Goal: Transaction & Acquisition: Purchase product/service

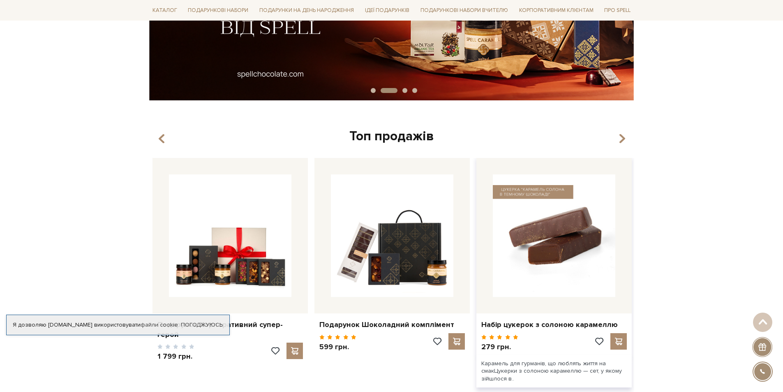
scroll to position [411, 0]
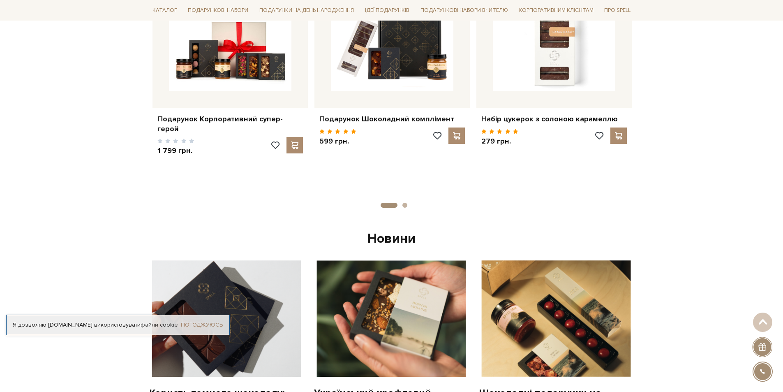
click at [210, 322] on link "Погоджуюсь" at bounding box center [202, 324] width 42 height 7
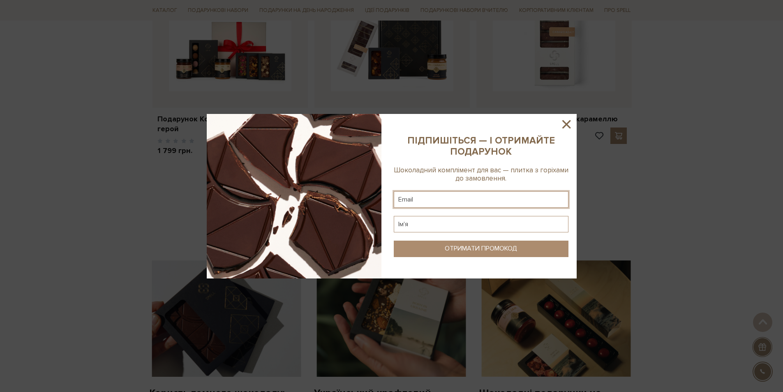
click at [479, 200] on input "text" at bounding box center [481, 199] width 175 height 16
type input "luirko@ymail.com"
click at [440, 222] on input "text" at bounding box center [481, 224] width 175 height 16
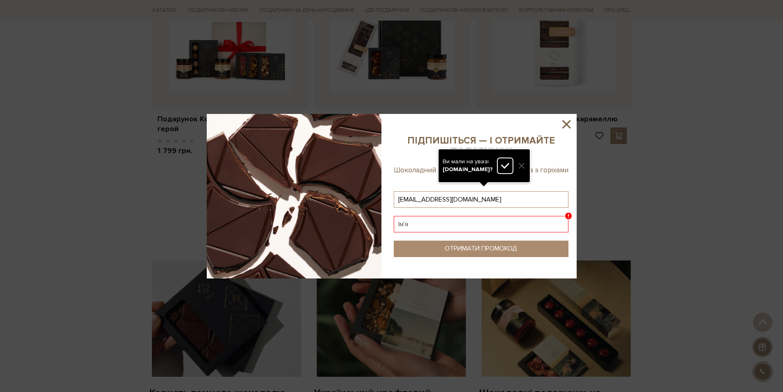
click at [516, 166] on div at bounding box center [521, 165] width 16 height 16
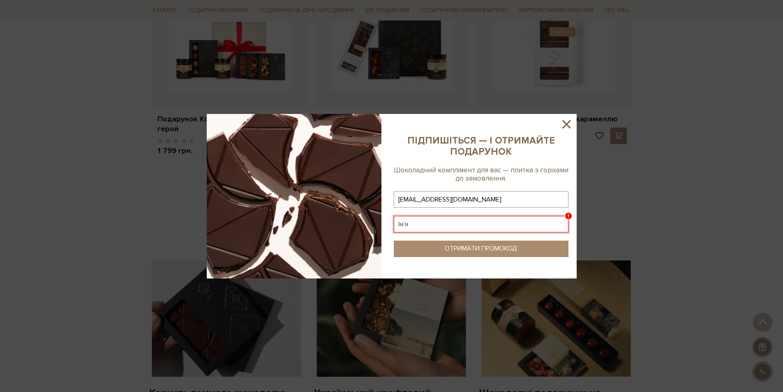
click at [452, 222] on input "text" at bounding box center [481, 224] width 175 height 16
type input "Ірина"
click at [468, 247] on div "ОТРИМАТИ ПРОМОКОД" at bounding box center [481, 249] width 72 height 8
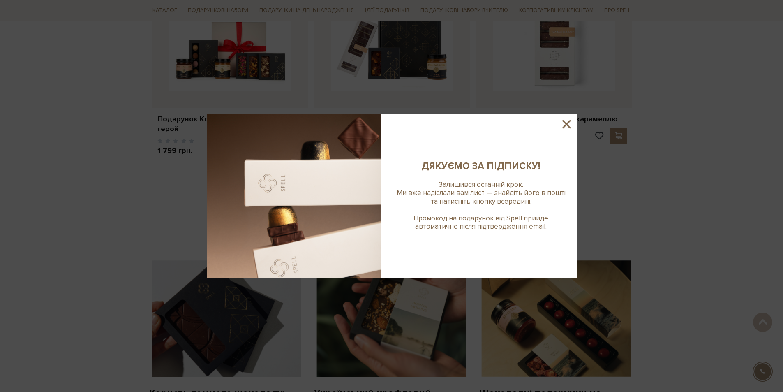
click at [568, 123] on icon at bounding box center [566, 124] width 14 height 14
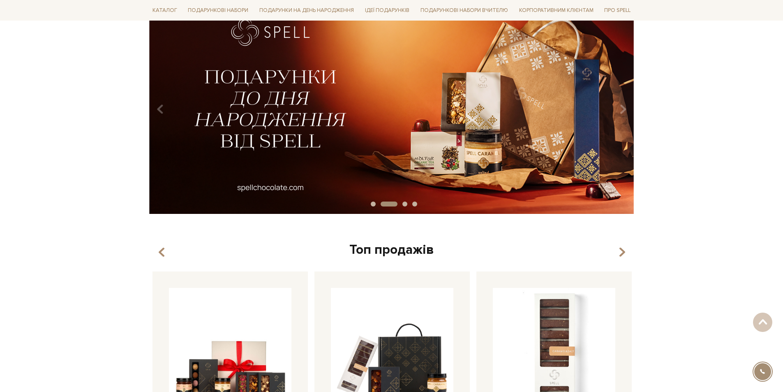
scroll to position [0, 0]
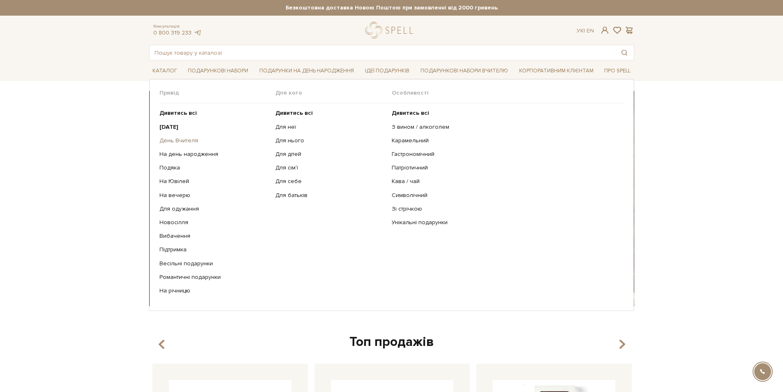
click at [178, 137] on link "День Вчителя" at bounding box center [214, 140] width 110 height 7
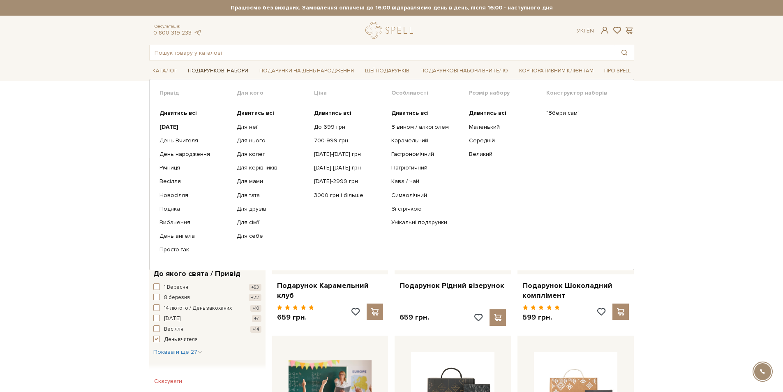
click at [232, 67] on link "Подарункові набори" at bounding box center [218, 71] width 67 height 13
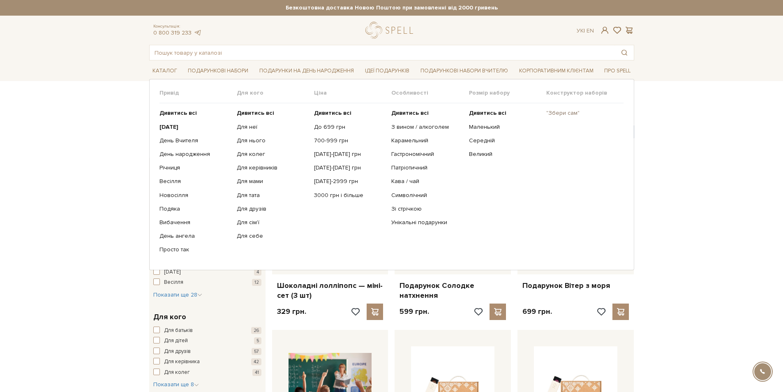
click at [561, 111] on link ""Збери сам"" at bounding box center [581, 112] width 71 height 7
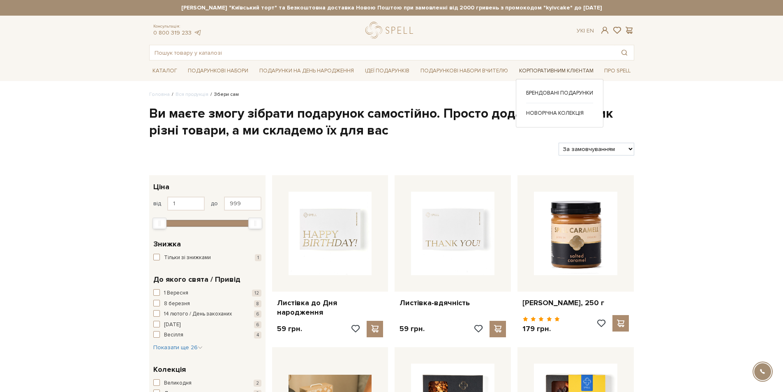
click at [557, 70] on link "Корпоративним клієнтам" at bounding box center [556, 71] width 81 height 13
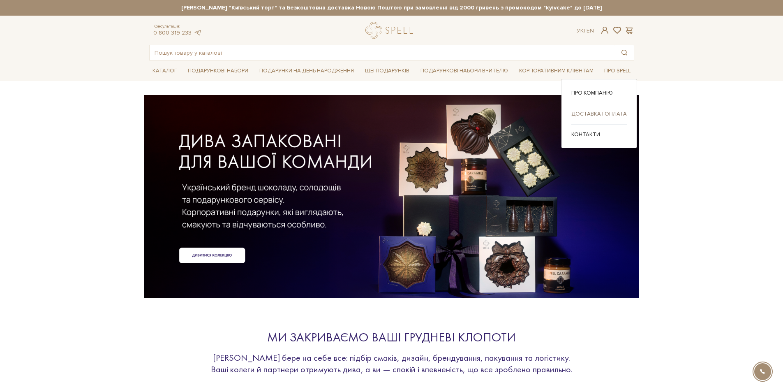
click at [601, 110] on div "Доставка і оплата" at bounding box center [598, 116] width 55 height 15
click at [601, 111] on link "Доставка і оплата" at bounding box center [598, 113] width 55 height 7
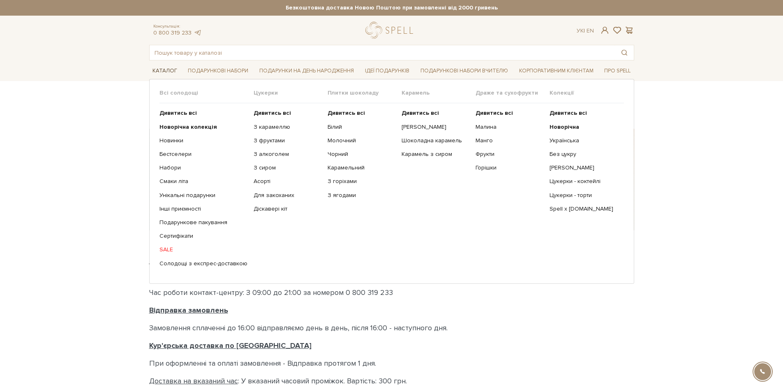
click at [165, 70] on link "Каталог" at bounding box center [164, 71] width 31 height 13
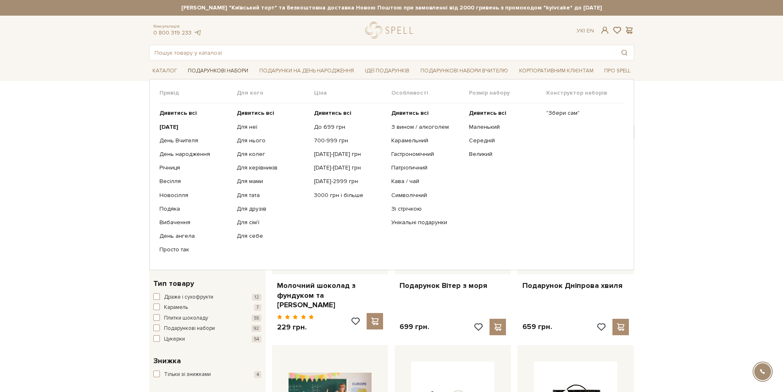
click at [218, 69] on link "Подарункові набори" at bounding box center [218, 71] width 67 height 13
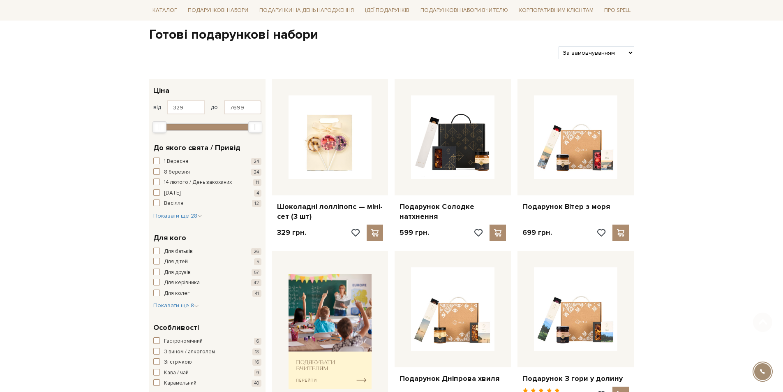
scroll to position [82, 0]
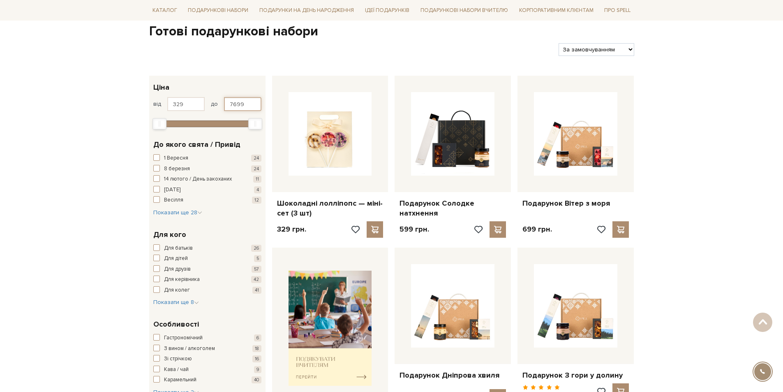
click at [246, 106] on input "7699" at bounding box center [242, 104] width 37 height 14
type input "7"
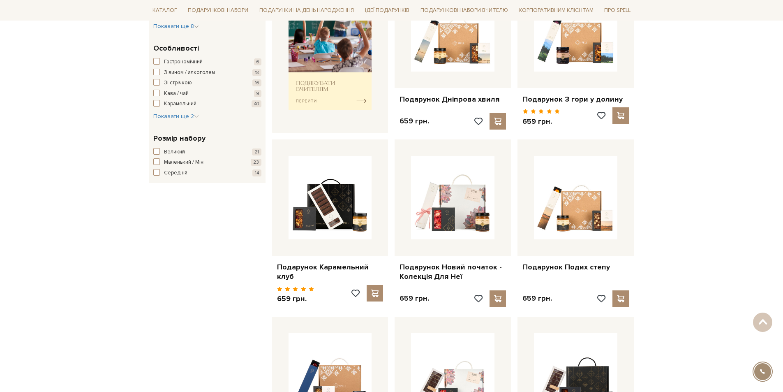
type input "500"
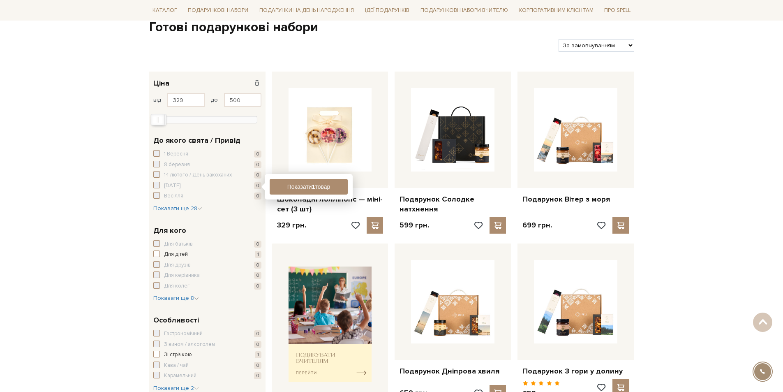
scroll to position [0, 0]
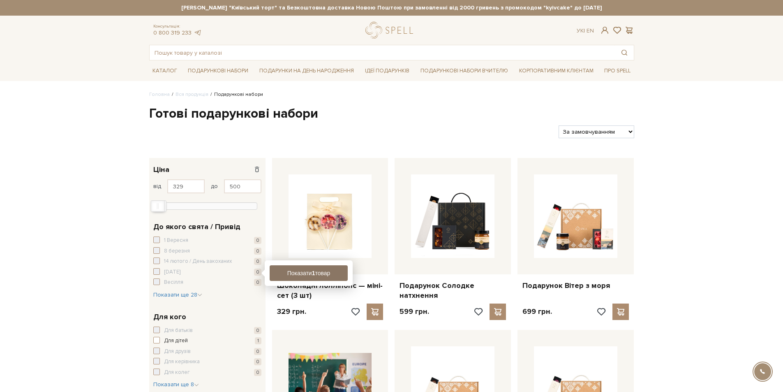
click at [286, 275] on button "Показати 1 товар" at bounding box center [309, 273] width 78 height 16
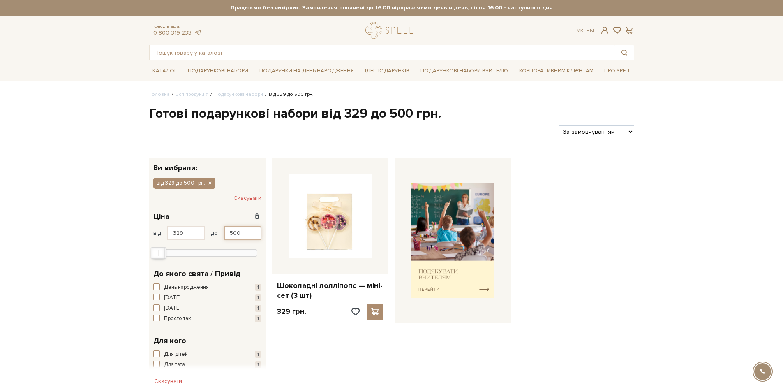
click at [246, 235] on input "500" at bounding box center [242, 233] width 37 height 14
type input "5"
type input "700"
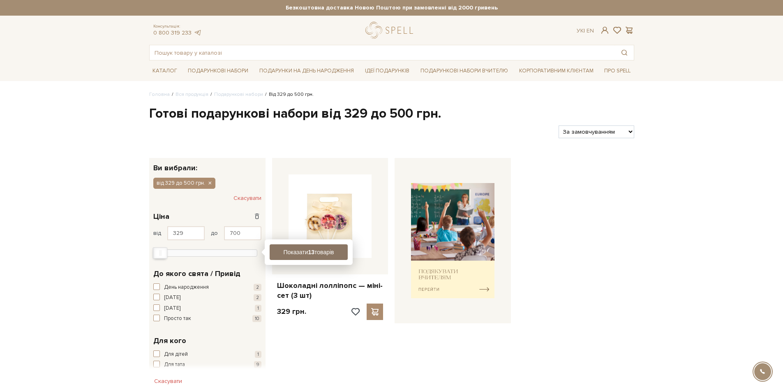
click at [336, 250] on button "Показати 13 товарів" at bounding box center [309, 252] width 78 height 16
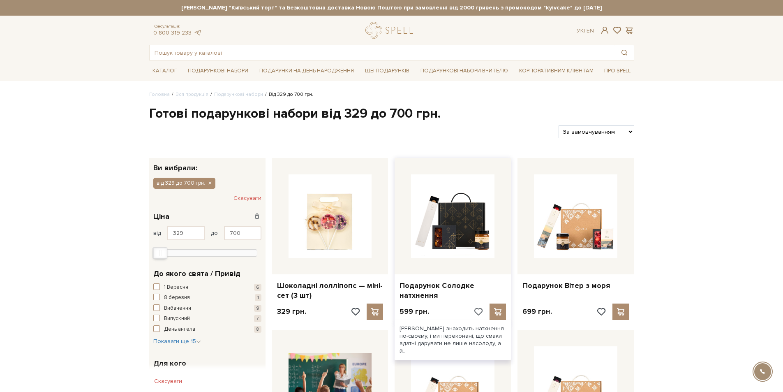
click at [477, 311] on span at bounding box center [478, 311] width 10 height 7
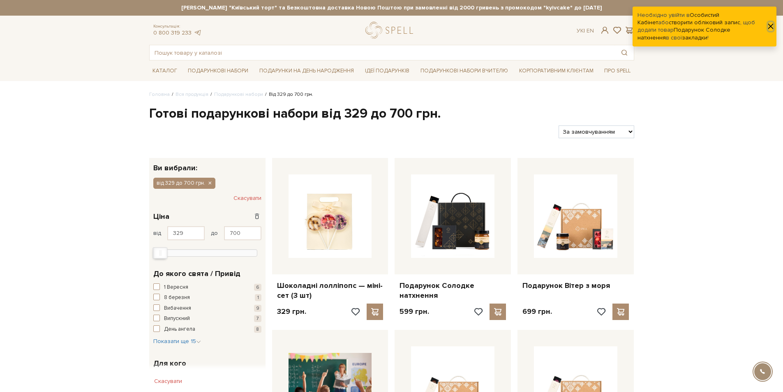
click at [771, 25] on button "button" at bounding box center [770, 26] width 5 height 9
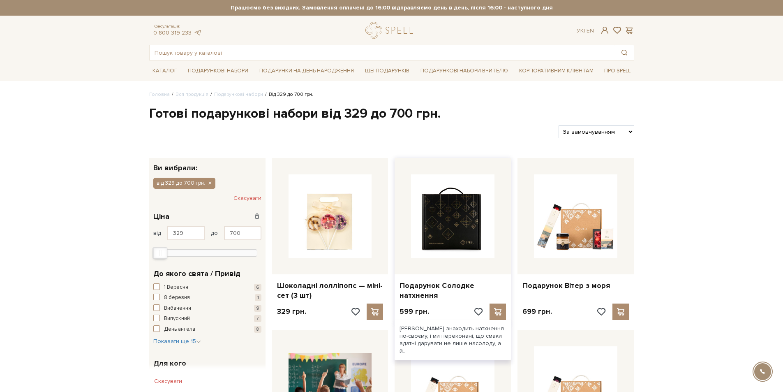
click at [463, 230] on img at bounding box center [452, 215] width 83 height 83
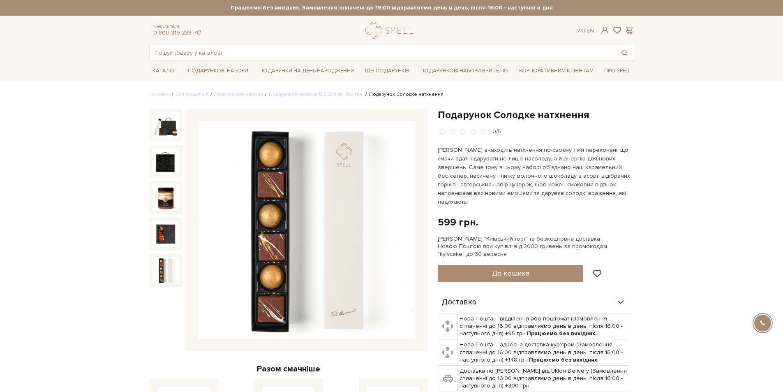
click at [171, 270] on img at bounding box center [165, 270] width 26 height 26
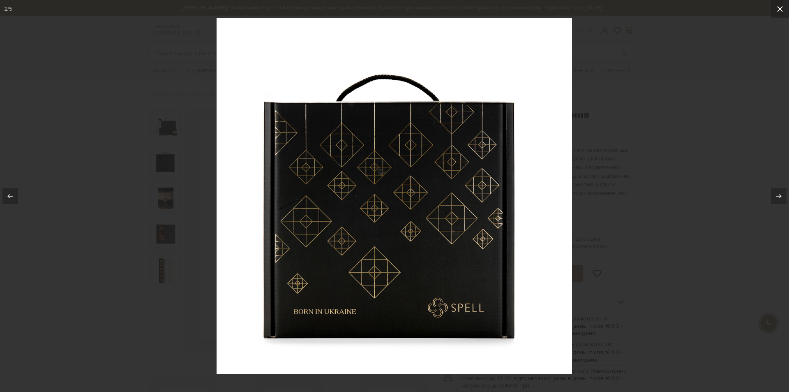
click at [780, 10] on icon at bounding box center [780, 9] width 10 height 10
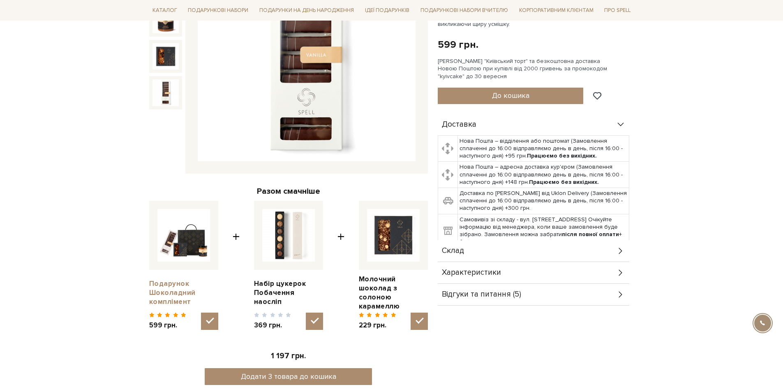
scroll to position [82, 0]
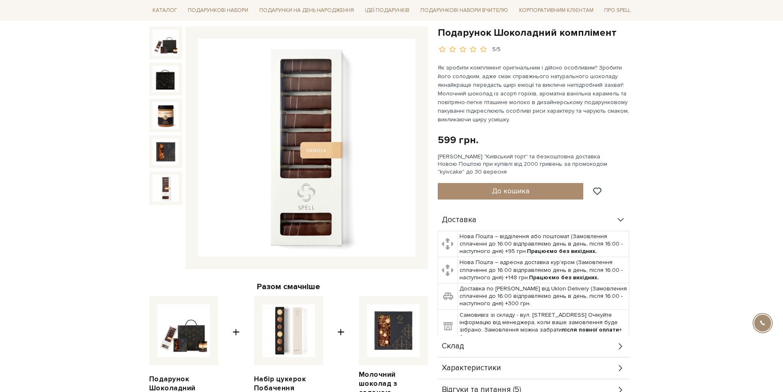
click at [164, 192] on img at bounding box center [165, 188] width 26 height 26
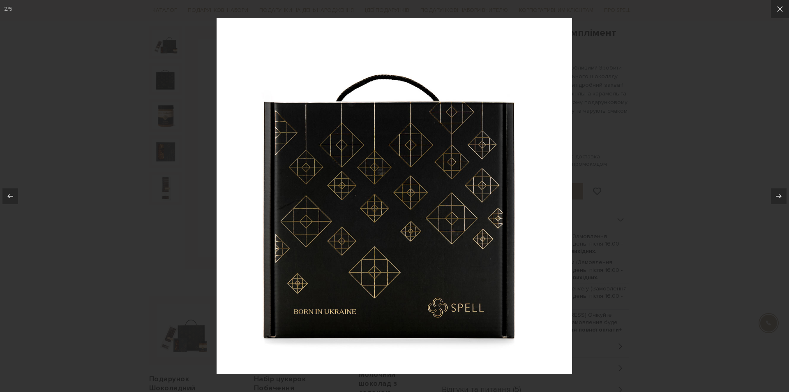
click at [729, 110] on div at bounding box center [394, 196] width 789 height 392
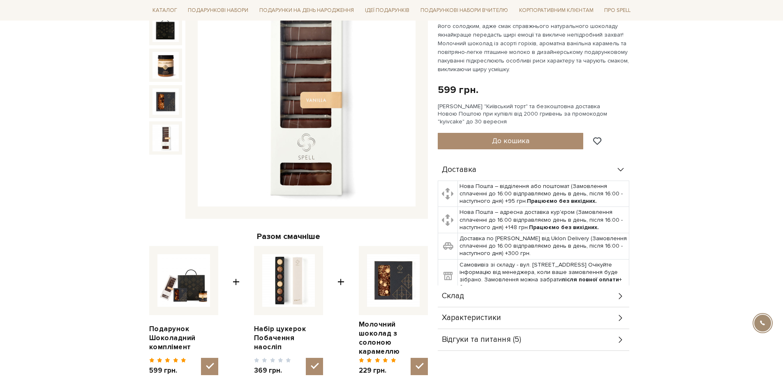
scroll to position [247, 0]
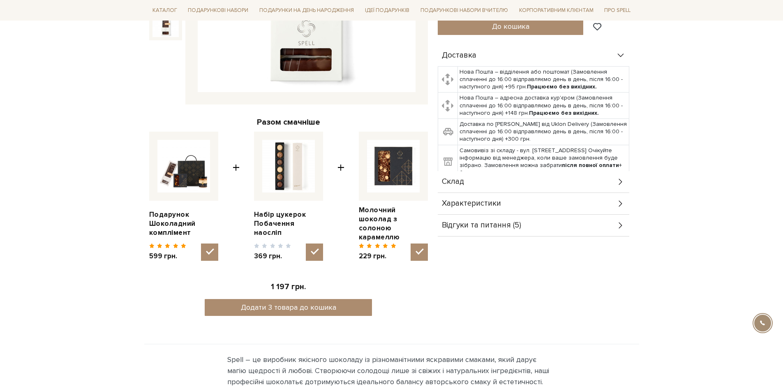
click at [619, 182] on icon at bounding box center [620, 181] width 9 height 9
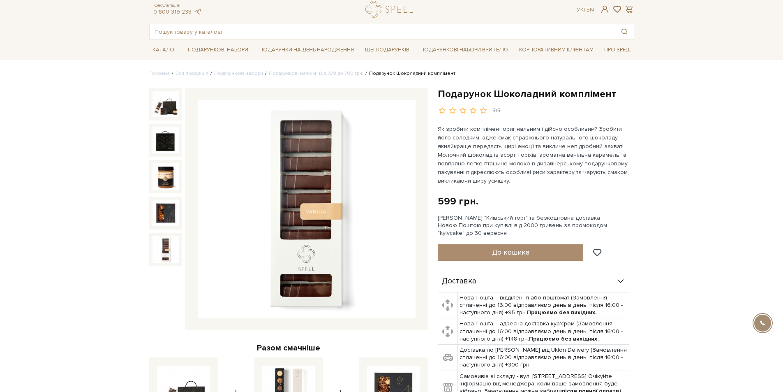
scroll to position [41, 0]
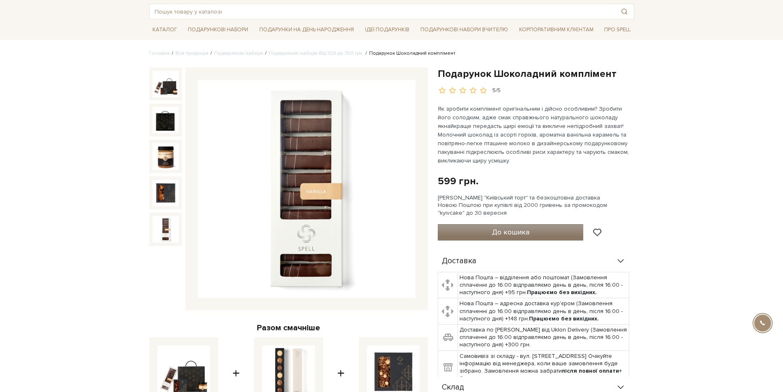
click at [522, 233] on span "До кошика" at bounding box center [510, 231] width 37 height 9
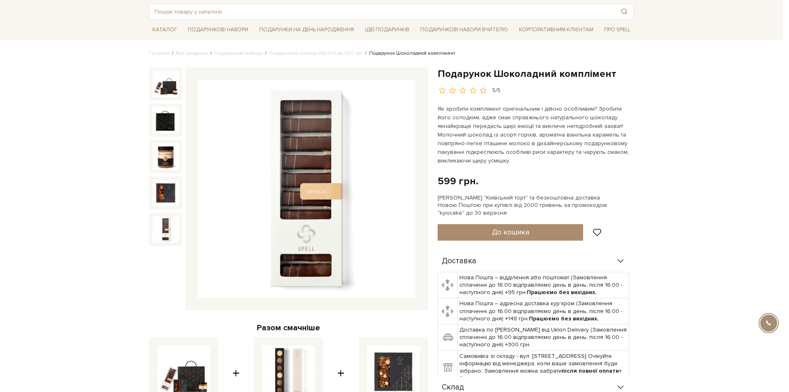
click at [81, 116] on div at bounding box center [394, 196] width 789 height 392
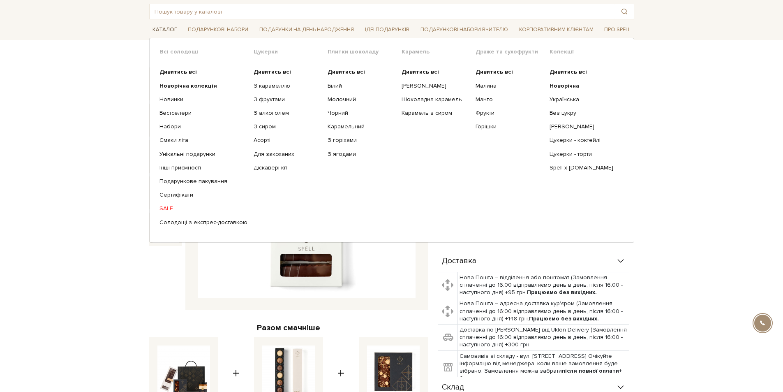
click at [170, 26] on link "Каталог" at bounding box center [164, 29] width 31 height 13
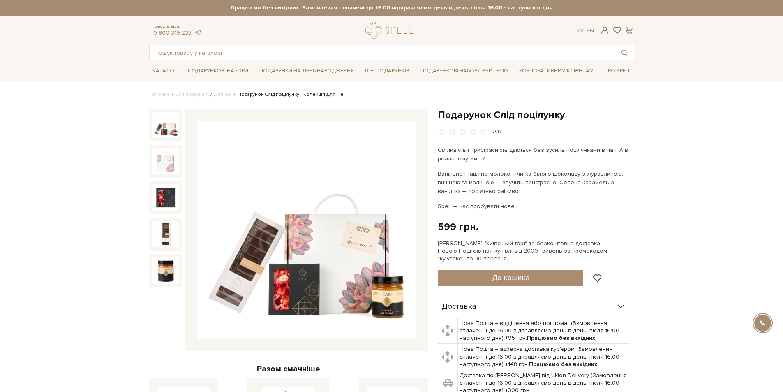
click at [370, 248] on img at bounding box center [307, 230] width 218 height 218
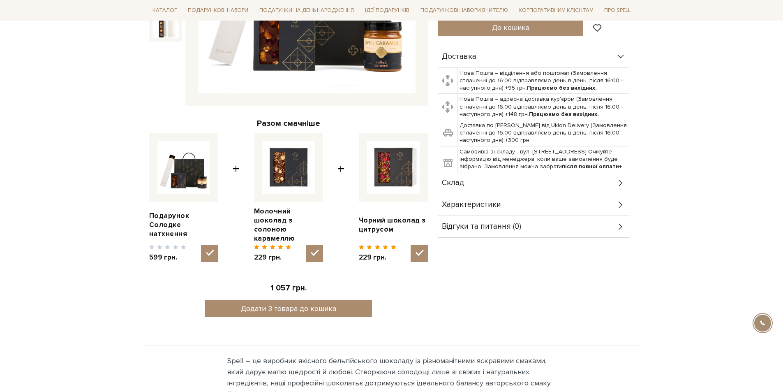
scroll to position [247, 0]
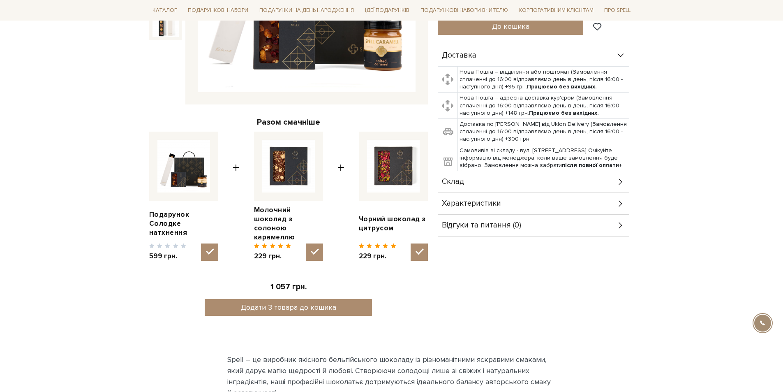
click at [617, 177] on icon at bounding box center [620, 181] width 9 height 9
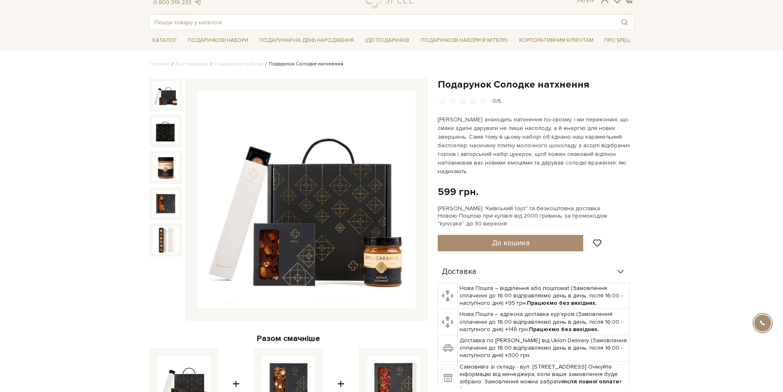
scroll to position [0, 0]
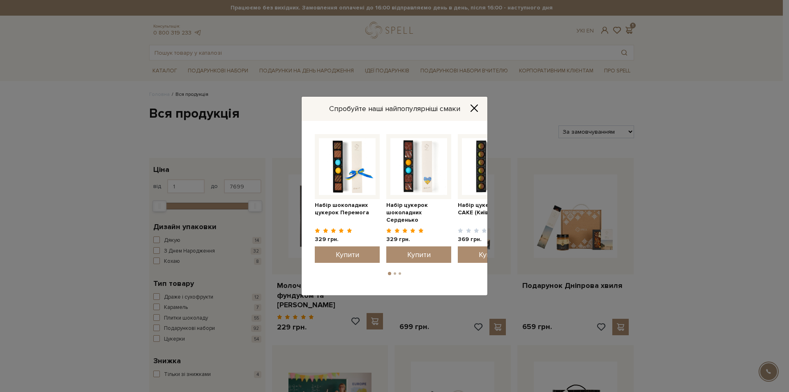
click at [473, 108] on icon "Close" at bounding box center [474, 108] width 8 height 8
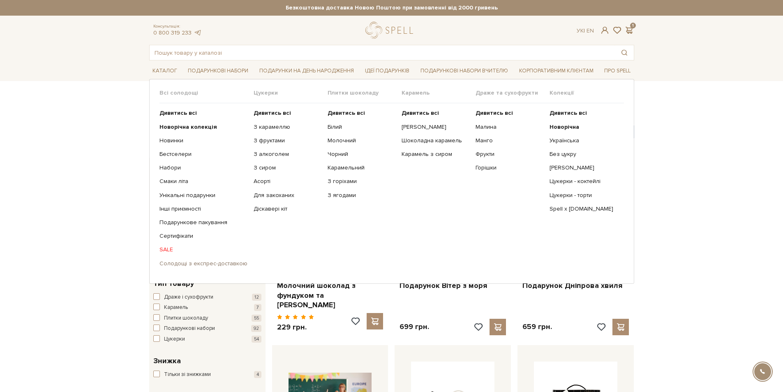
click at [197, 261] on link "Солодощі з експрес-доставкою" at bounding box center [203, 263] width 88 height 7
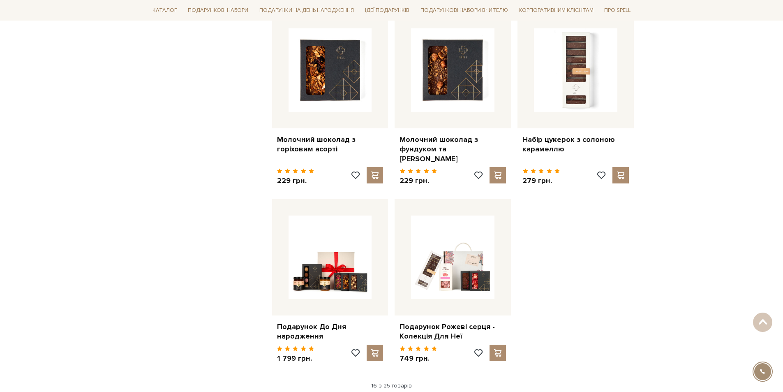
scroll to position [945, 0]
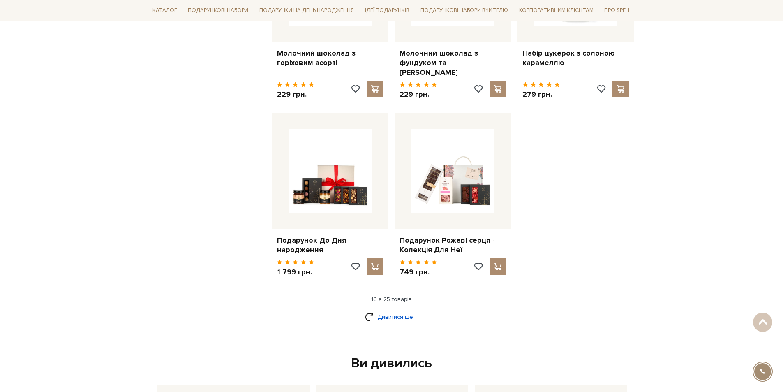
click at [385, 310] on link "Дивитися ще" at bounding box center [391, 316] width 53 height 14
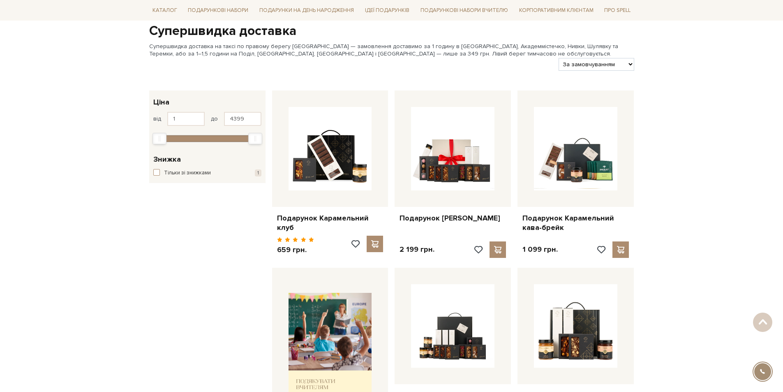
scroll to position [0, 0]
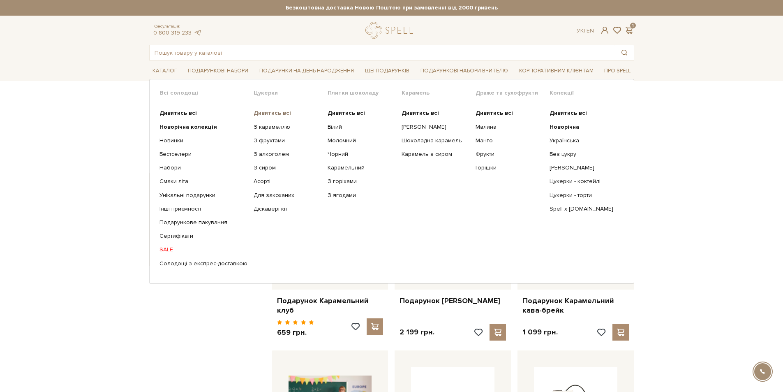
click at [264, 113] on b "Дивитись всі" at bounding box center [272, 112] width 37 height 7
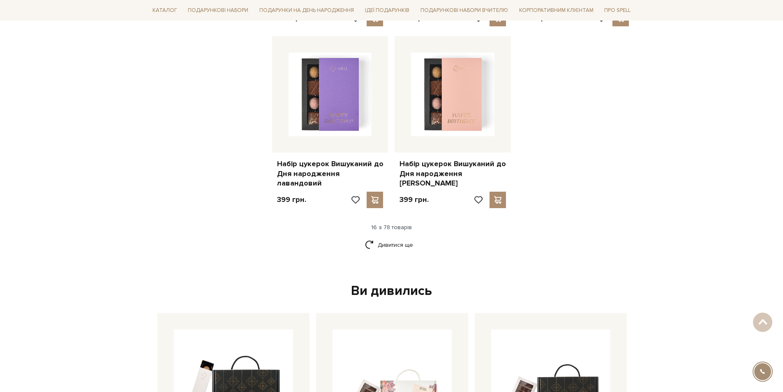
scroll to position [1027, 0]
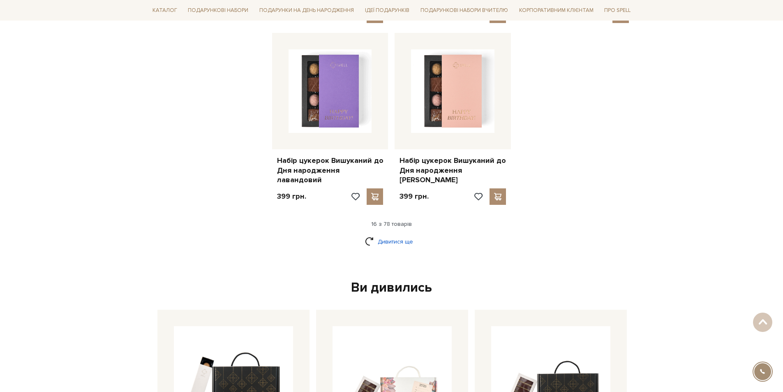
click at [395, 234] on link "Дивитися ще" at bounding box center [391, 241] width 53 height 14
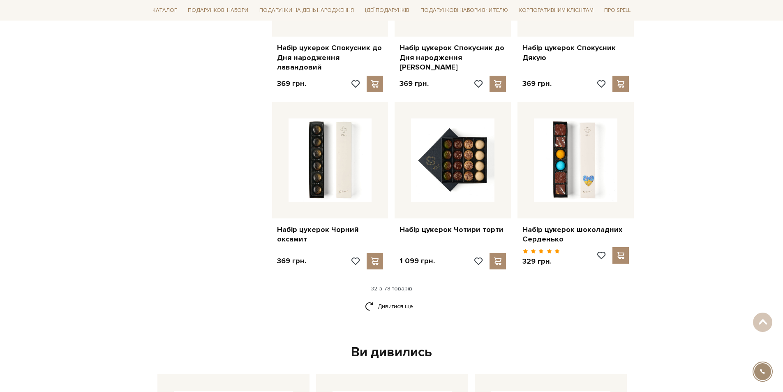
scroll to position [1849, 0]
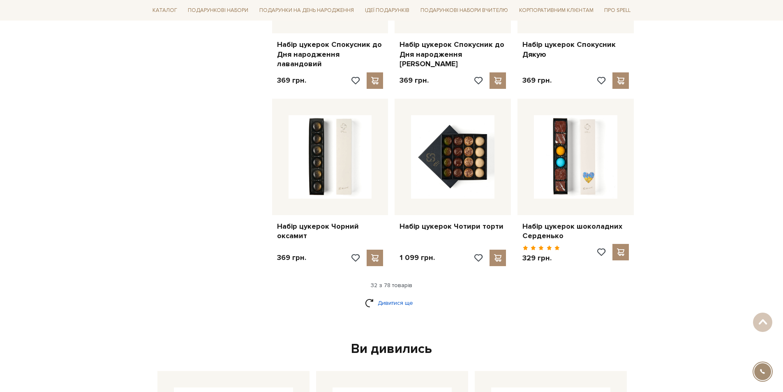
click at [392, 295] on link "Дивитися ще" at bounding box center [391, 302] width 53 height 14
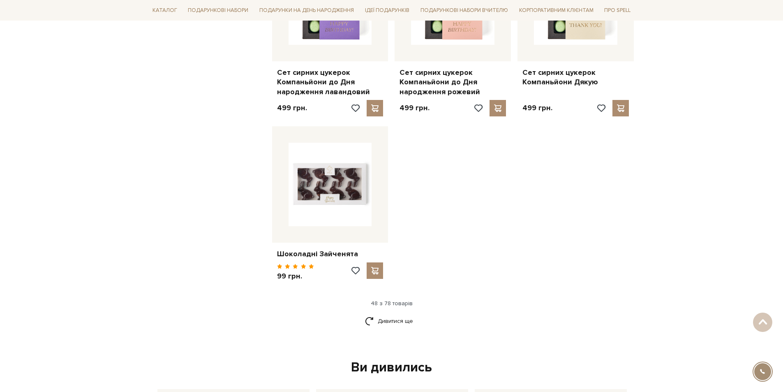
scroll to position [2918, 0]
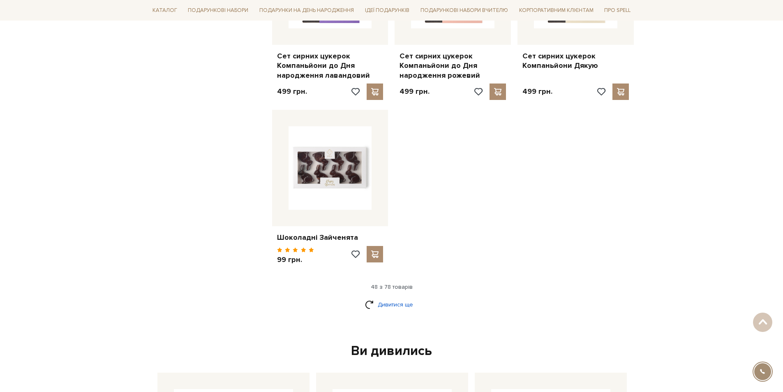
click at [394, 297] on link "Дивитися ще" at bounding box center [391, 304] width 53 height 14
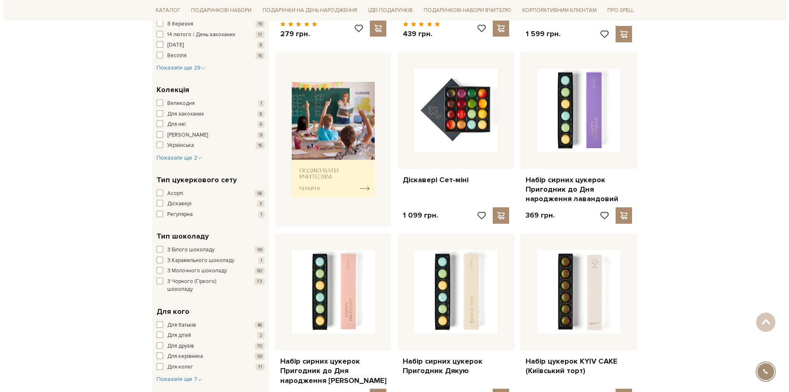
scroll to position [0, 0]
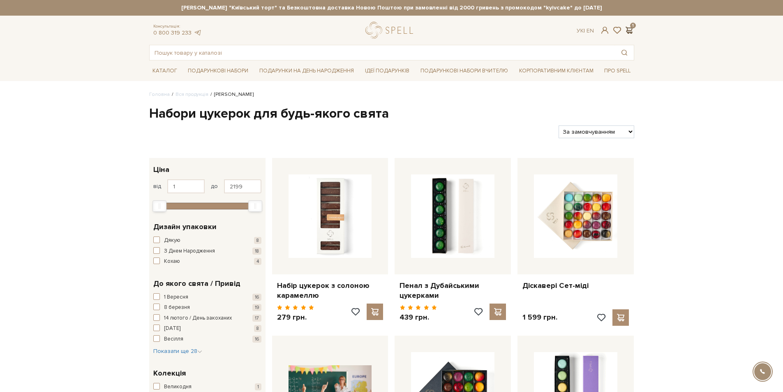
click at [628, 28] on span at bounding box center [629, 30] width 10 height 9
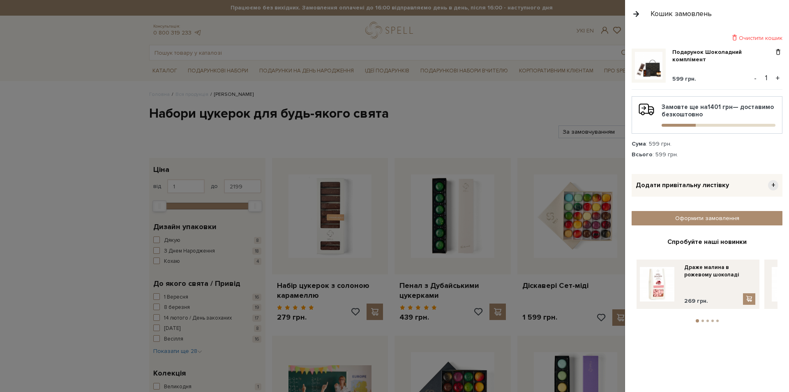
click at [655, 65] on img at bounding box center [649, 66] width 28 height 28
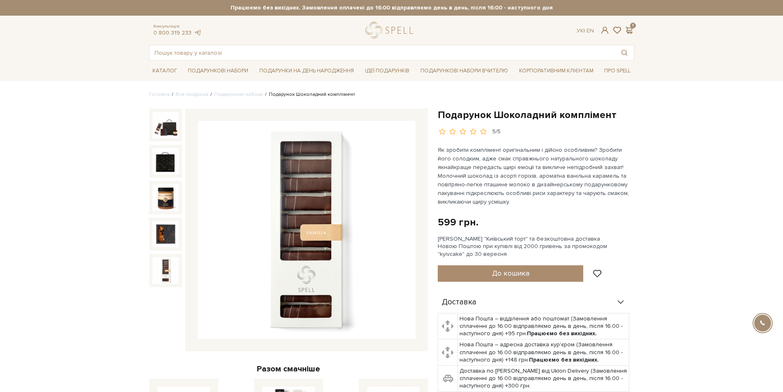
click at [167, 275] on img at bounding box center [165, 270] width 26 height 26
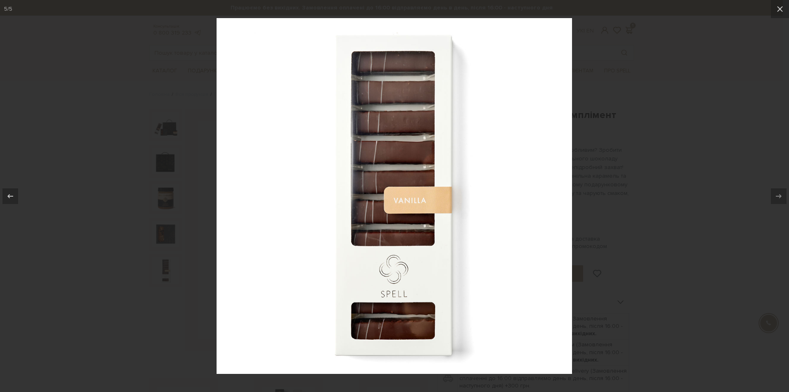
click at [695, 54] on div at bounding box center [394, 196] width 789 height 392
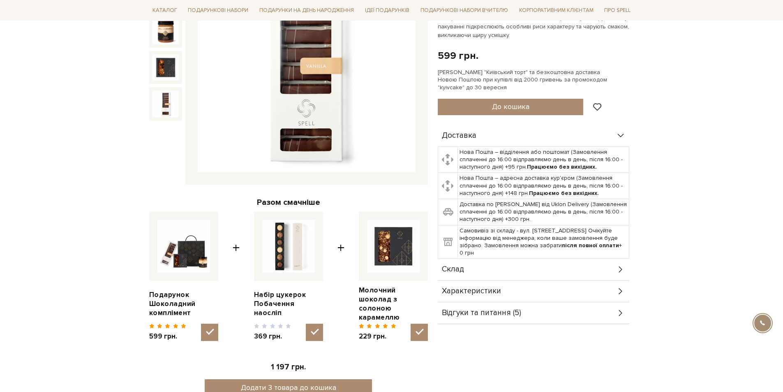
scroll to position [164, 0]
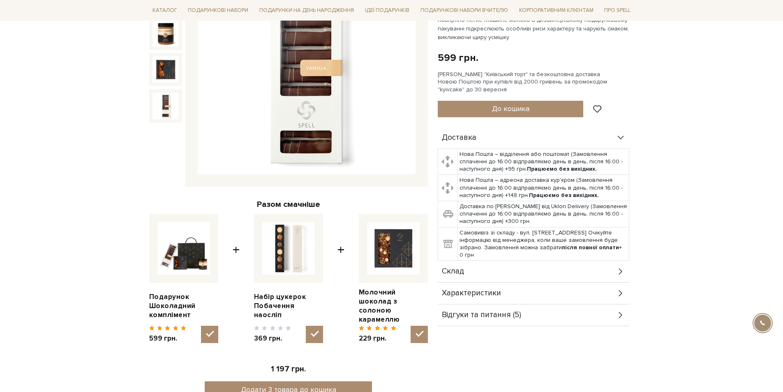
click at [618, 270] on icon at bounding box center [620, 271] width 9 height 9
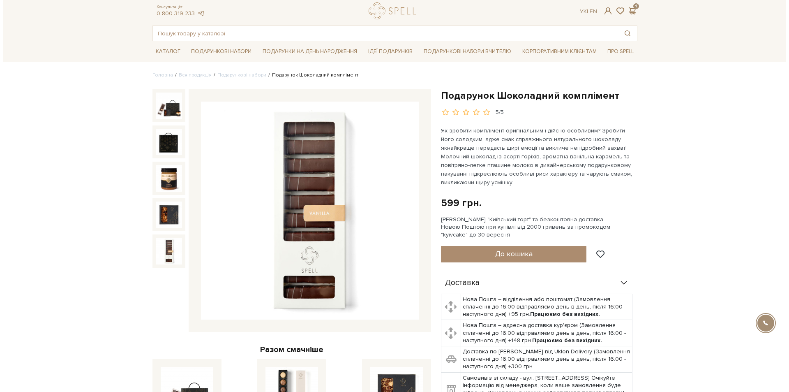
scroll to position [0, 0]
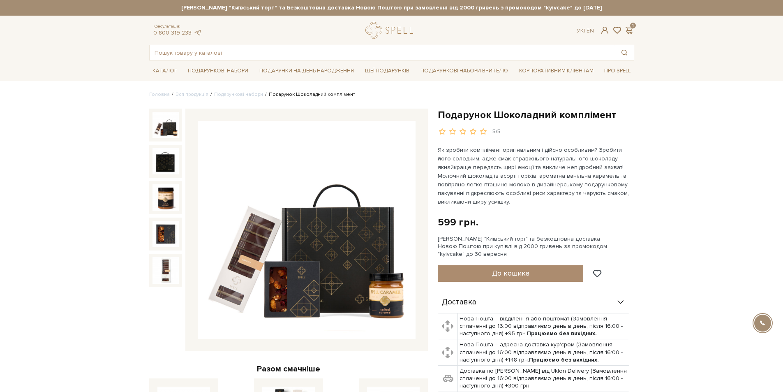
click at [168, 132] on img at bounding box center [165, 125] width 26 height 26
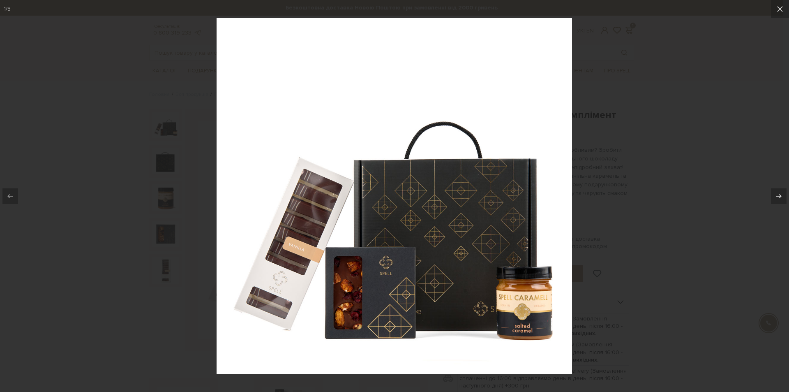
click at [690, 100] on div at bounding box center [394, 196] width 789 height 392
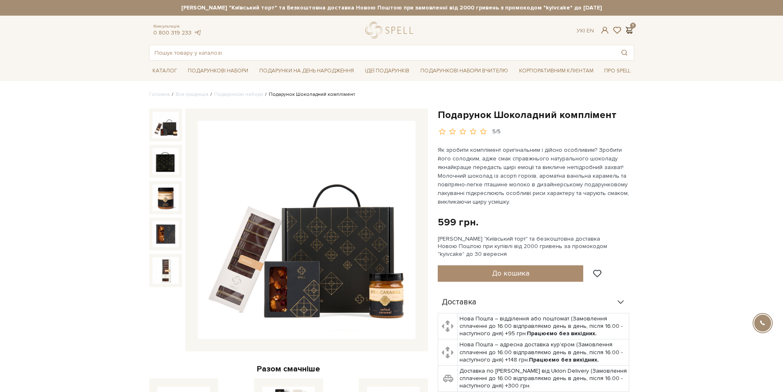
click at [630, 29] on span at bounding box center [629, 30] width 10 height 9
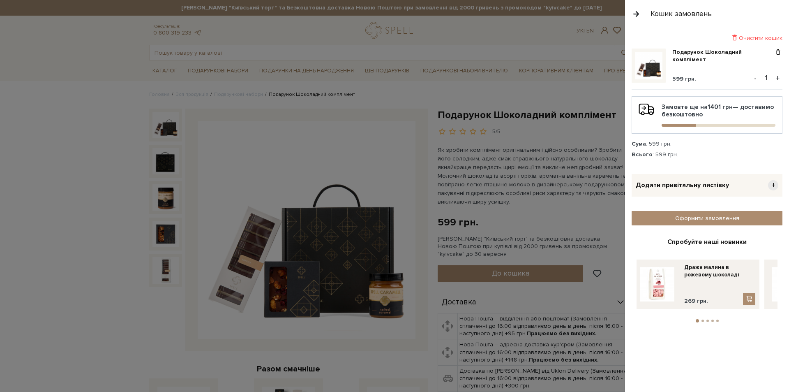
click at [764, 37] on div "Очистити кошик" at bounding box center [707, 38] width 151 height 8
